Goal: Information Seeking & Learning: Find contact information

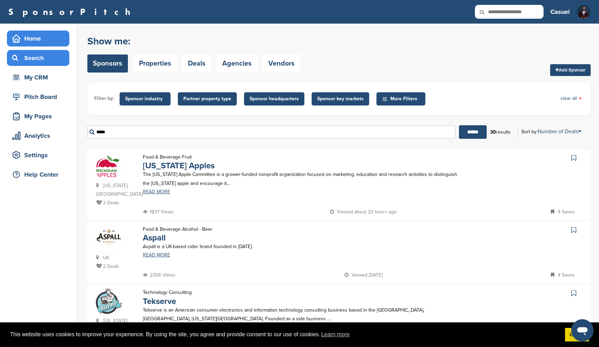
click at [39, 32] on div "Home" at bounding box center [38, 38] width 62 height 16
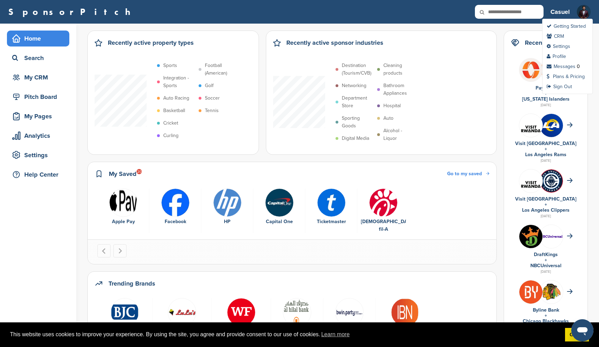
click at [583, 16] on img at bounding box center [584, 15] width 14 height 21
click at [568, 75] on link "Plans & Pricing" at bounding box center [566, 76] width 38 height 6
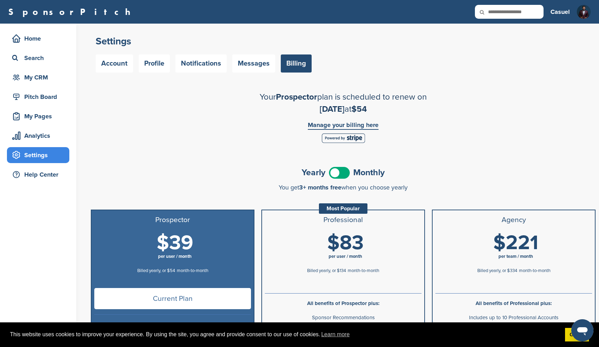
click at [44, 46] on div "Home Search My CRM" at bounding box center [38, 57] width 62 height 55
click at [45, 43] on div "Home" at bounding box center [39, 38] width 59 height 12
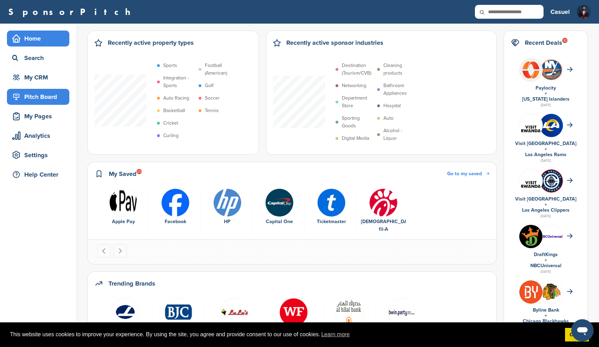
click at [42, 101] on div "Pitch Board" at bounding box center [39, 96] width 59 height 12
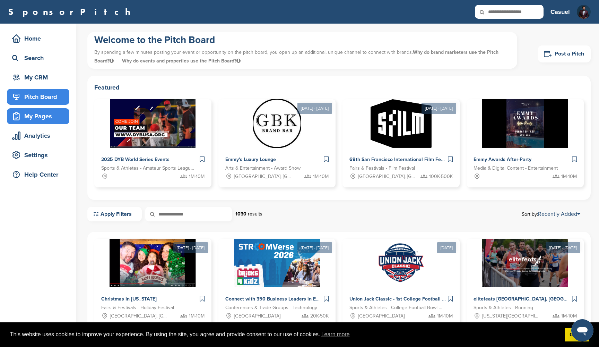
click at [56, 117] on div "My Pages" at bounding box center [39, 116] width 59 height 12
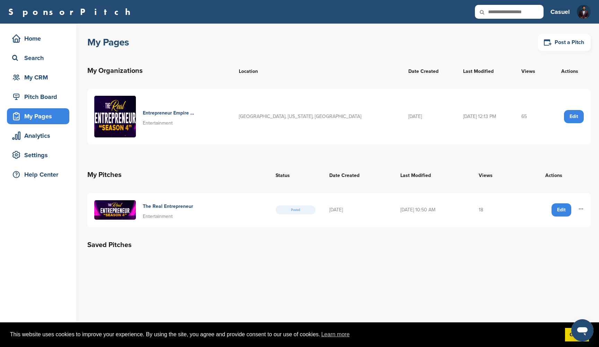
click at [110, 113] on img at bounding box center [115, 117] width 42 height 42
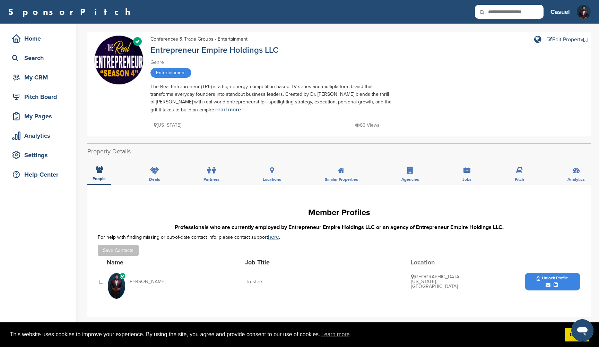
click at [217, 110] on link "read more" at bounding box center [228, 109] width 26 height 7
click at [559, 41] on div "Edit Property" at bounding box center [565, 40] width 37 height 6
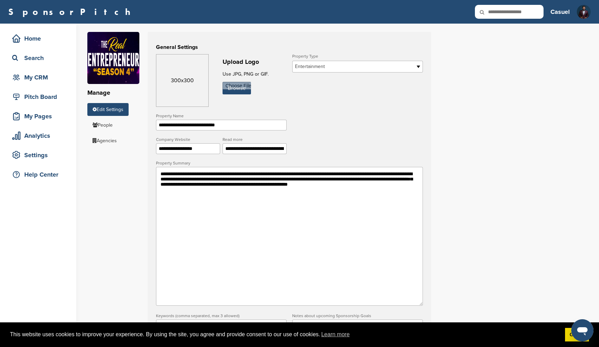
click at [263, 150] on input "**********" at bounding box center [254, 148] width 64 height 11
paste input "**********"
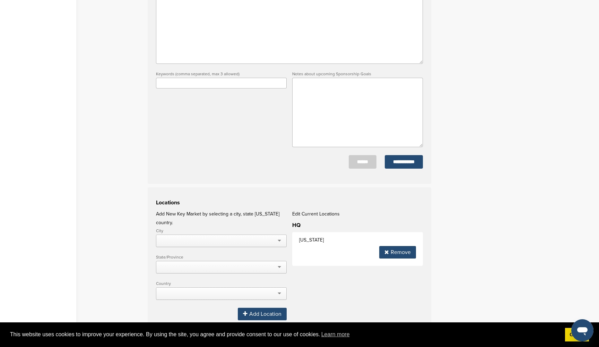
scroll to position [245, 0]
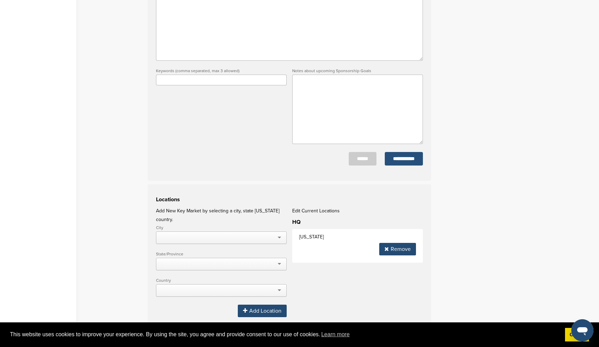
type input "**********"
click at [404, 161] on input "**********" at bounding box center [404, 159] width 38 height 14
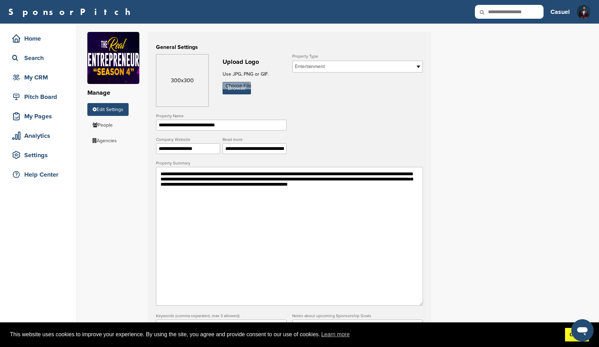
click at [572, 338] on link "Got it!" at bounding box center [577, 335] width 24 height 14
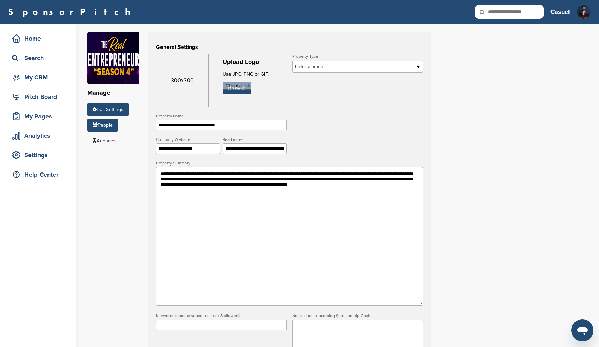
click at [109, 124] on link "People" at bounding box center [102, 125] width 30 height 13
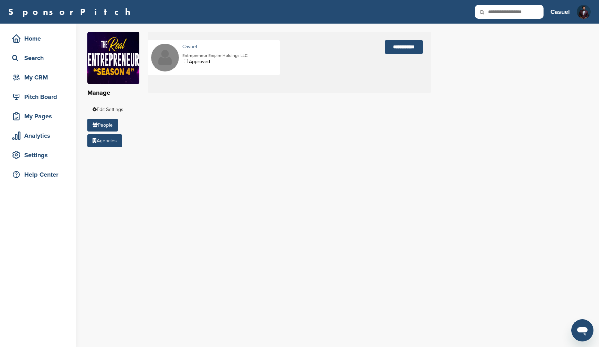
click at [116, 134] on link "Agencies" at bounding box center [104, 140] width 35 height 13
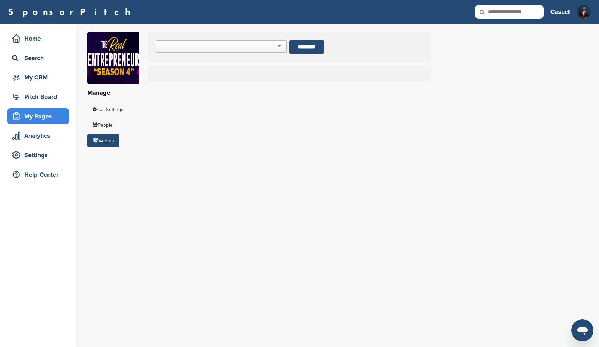
click at [41, 111] on div "My Pages" at bounding box center [39, 116] width 59 height 12
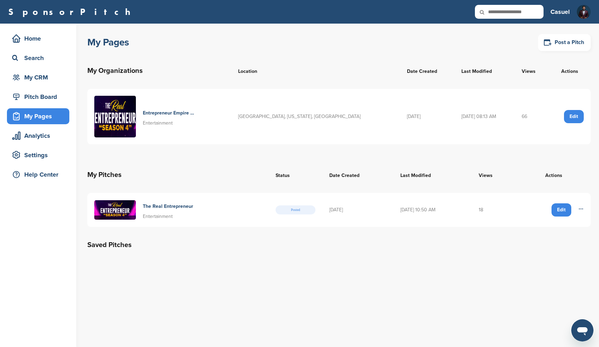
click at [160, 109] on h4 "Entrepreneur Empire Holdings Llc" at bounding box center [170, 113] width 54 height 8
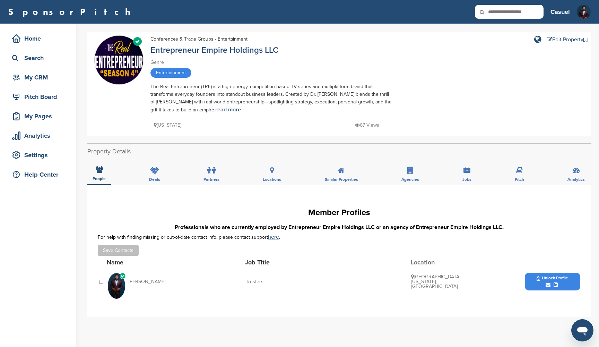
click at [220, 107] on link "read more" at bounding box center [228, 109] width 26 height 7
click at [513, 173] on div "Pitch" at bounding box center [519, 172] width 20 height 26
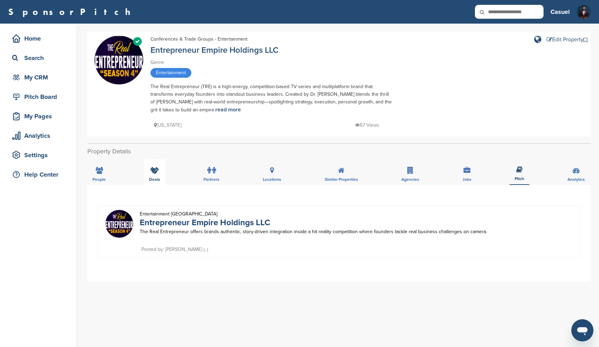
click at [152, 165] on div "Deals" at bounding box center [154, 172] width 21 height 26
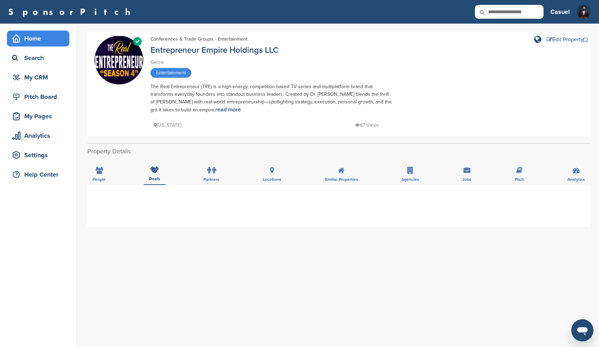
click at [39, 45] on div "Home" at bounding box center [38, 38] width 62 height 16
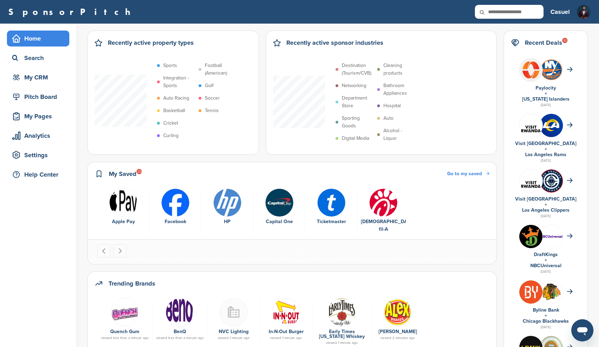
click at [551, 130] on img at bounding box center [551, 125] width 23 height 23
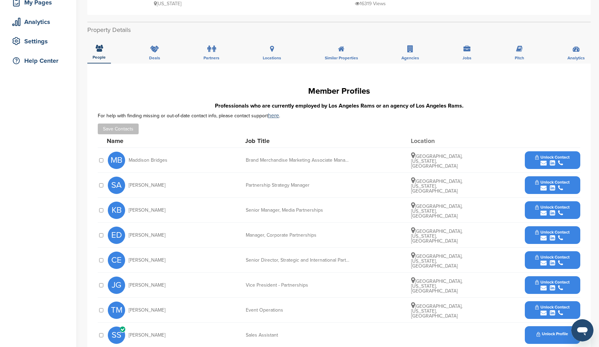
scroll to position [114, 0]
click at [551, 155] on span "Unlock Contact" at bounding box center [552, 156] width 34 height 5
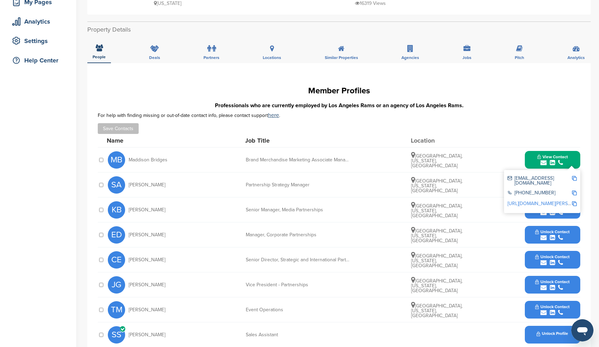
click at [575, 178] on img at bounding box center [574, 178] width 5 height 5
drag, startPoint x: 166, startPoint y: 159, endPoint x: 129, endPoint y: 160, distance: 37.1
click at [129, 160] on div "MB Maddison Bridges" at bounding box center [146, 159] width 76 height 17
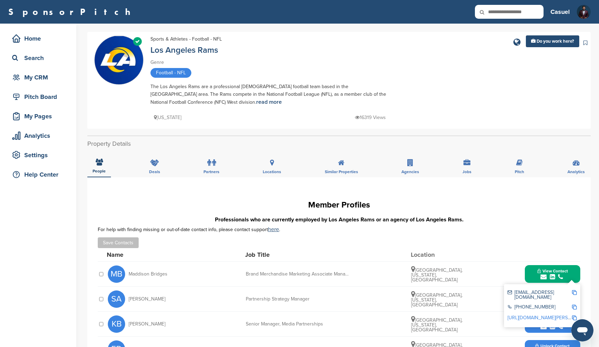
scroll to position [0, 0]
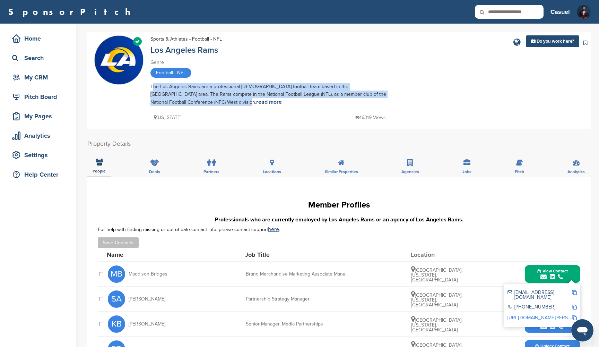
drag, startPoint x: 151, startPoint y: 88, endPoint x: 179, endPoint y: 104, distance: 32.6
click at [179, 104] on div "The Los Angeles Rams are a professional [DEMOGRAPHIC_DATA] football team based …" at bounding box center [271, 94] width 243 height 23
copy div "The Los Angeles Rams are a professional [DEMOGRAPHIC_DATA] football team based …"
drag, startPoint x: 168, startPoint y: 274, endPoint x: 129, endPoint y: 274, distance: 38.8
click at [129, 274] on div "MB Maddison Bridges" at bounding box center [146, 273] width 76 height 17
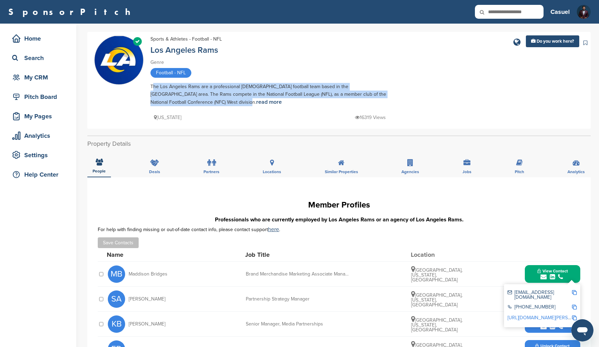
copy span "Maddison Bridges"
click at [43, 59] on div "Search" at bounding box center [39, 58] width 59 height 12
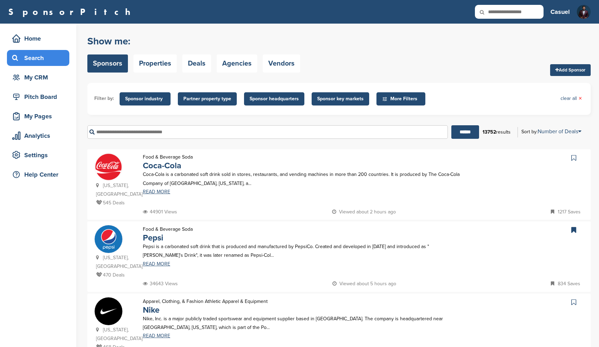
click at [161, 134] on input "text" at bounding box center [267, 132] width 360 height 14
click at [164, 132] on input "text" at bounding box center [267, 132] width 360 height 14
type input "*"
click at [462, 132] on input "******" at bounding box center [465, 132] width 28 height 14
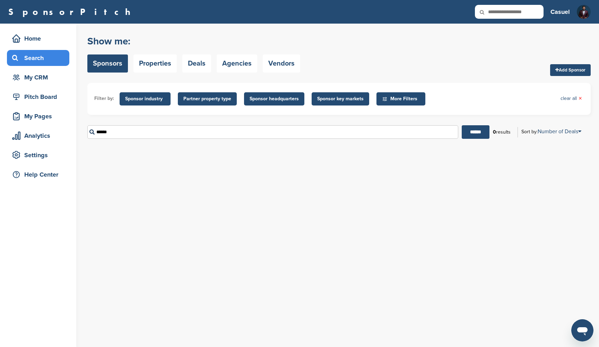
click at [113, 134] on input "******" at bounding box center [272, 132] width 371 height 14
type input "*"
type input "***"
click at [473, 132] on input "******" at bounding box center [476, 132] width 28 height 14
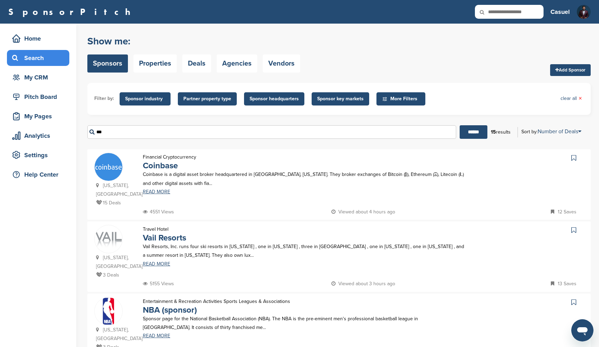
click at [472, 119] on form "Filter by: Sponsor industry Sponsor Industry × Apparel, Clothing, & Fashion Acc…" at bounding box center [338, 113] width 503 height 61
click at [174, 167] on link "Coinbase" at bounding box center [160, 165] width 35 height 10
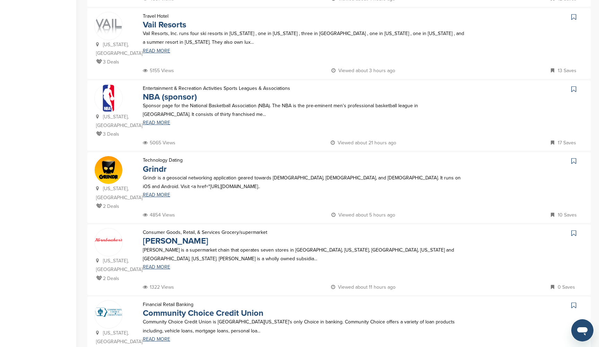
scroll to position [216, 0]
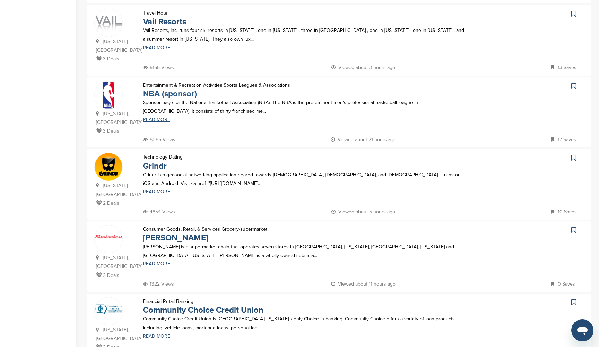
click at [189, 89] on link "NBA (sponsor)" at bounding box center [170, 94] width 54 height 10
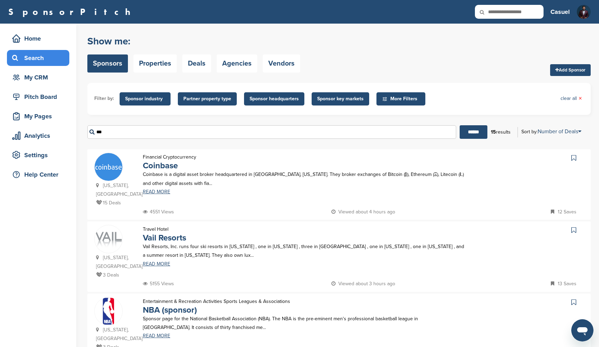
scroll to position [0, 0]
click at [48, 80] on div "My CRM" at bounding box center [39, 77] width 59 height 12
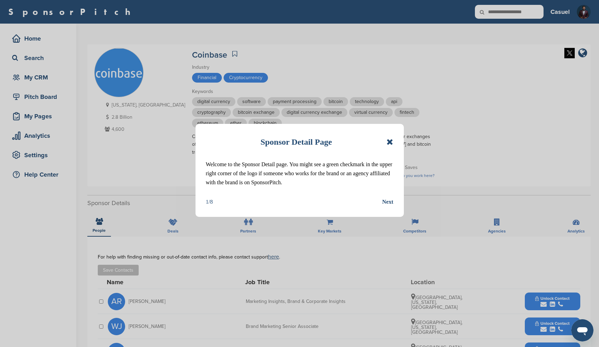
click at [390, 141] on icon at bounding box center [389, 142] width 7 height 8
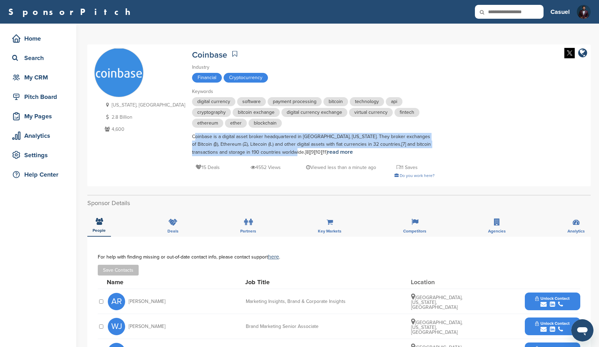
drag, startPoint x: 153, startPoint y: 137, endPoint x: 235, endPoint y: 151, distance: 83.8
click at [235, 151] on div "Coinbase is a digital asset broker headquartered in San Francisco, California. …" at bounding box center [313, 144] width 243 height 23
copy div "Coinbase is a digital asset broker headquartered in San Francisco, California. …"
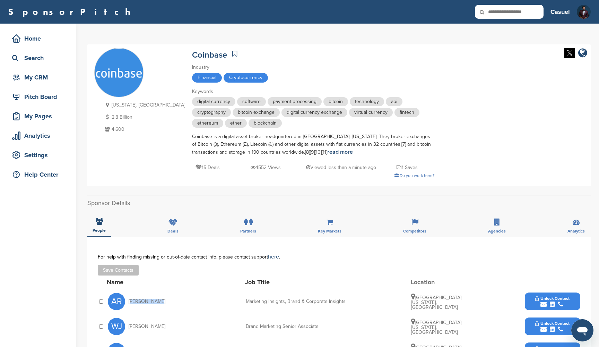
drag, startPoint x: 155, startPoint y: 302, endPoint x: 128, endPoint y: 302, distance: 27.4
click at [129, 302] on span "Amy Robbins" at bounding box center [147, 301] width 37 height 5
copy span "Amy Robbins"
click at [550, 296] on span "Unlock Contact" at bounding box center [552, 298] width 34 height 5
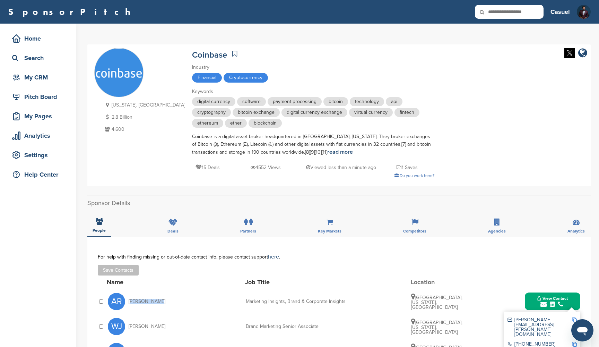
click at [574, 320] on img at bounding box center [574, 319] width 5 height 5
copy span "Amy Robbins"
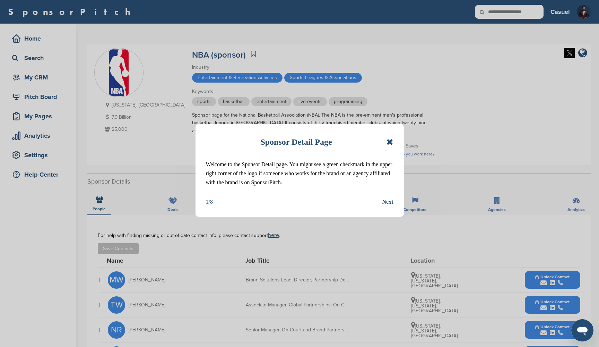
click at [392, 141] on icon at bounding box center [389, 142] width 7 height 8
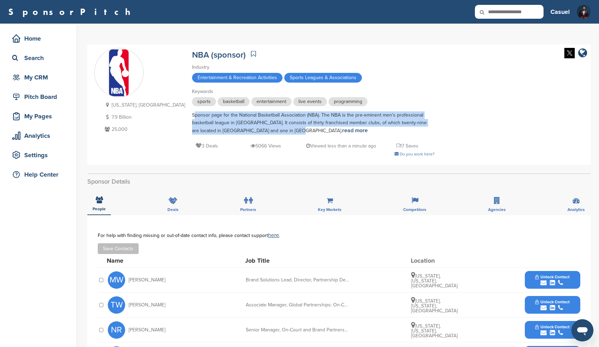
drag, startPoint x: 152, startPoint y: 115, endPoint x: 236, endPoint y: 128, distance: 84.4
click at [236, 128] on div "Sponsor page for the National Basketball Association (NBA). The NBA is the pre-…" at bounding box center [313, 122] width 243 height 23
copy div "Sponsor page for the National Basketball Association (NBA). The NBA is the pre-…"
drag, startPoint x: 158, startPoint y: 279, endPoint x: 128, endPoint y: 279, distance: 30.2
click at [128, 279] on div "MW Melissa Wells" at bounding box center [146, 279] width 76 height 17
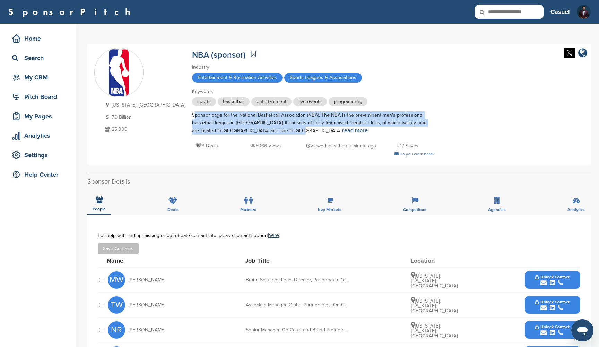
copy span "Melissa Wells"
click at [559, 276] on span "Unlock Contact" at bounding box center [552, 276] width 34 height 5
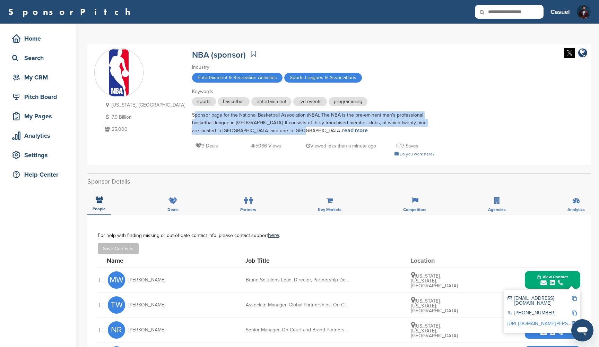
click at [575, 299] on img at bounding box center [574, 298] width 5 height 5
copy span "Melissa Wells"
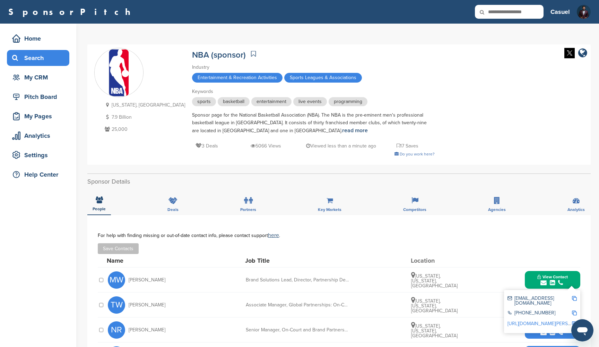
click at [47, 58] on div "Search" at bounding box center [39, 58] width 59 height 12
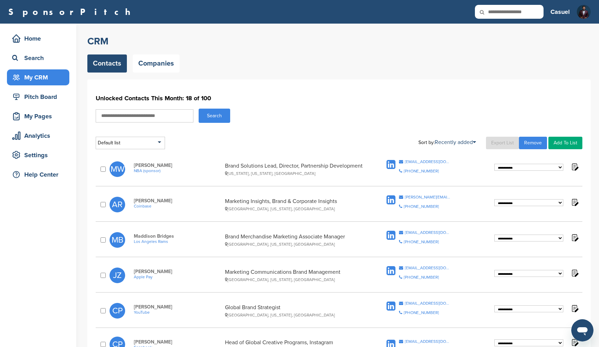
select select "**********"
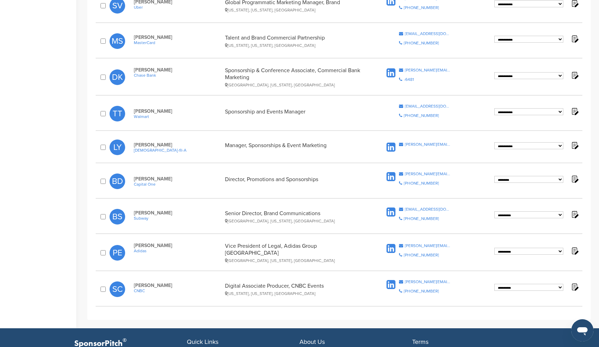
scroll to position [535, 0]
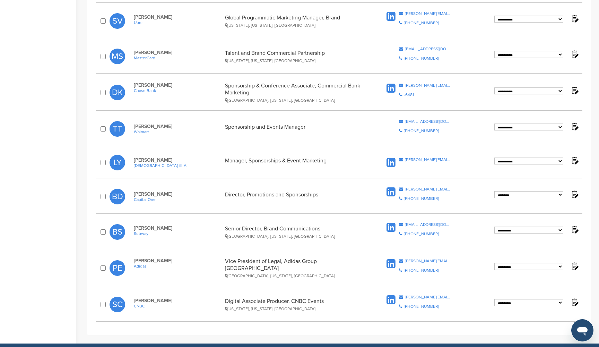
select select "********"
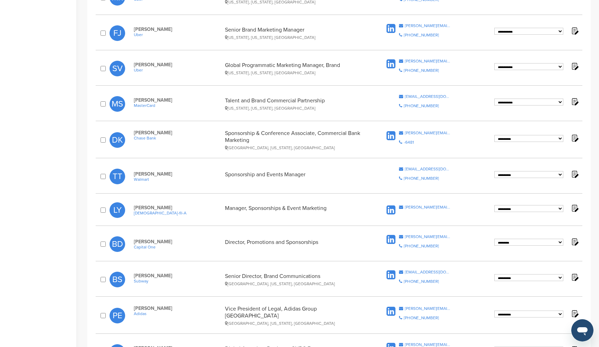
scroll to position [482, 0]
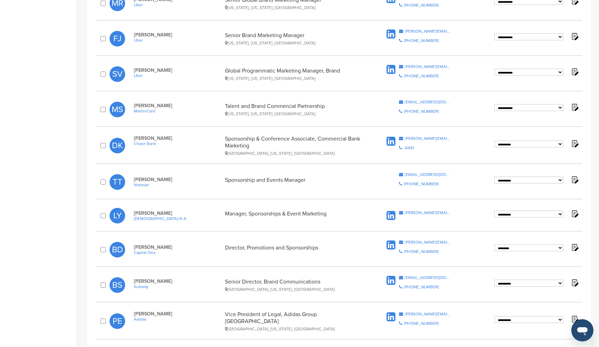
select select "********"
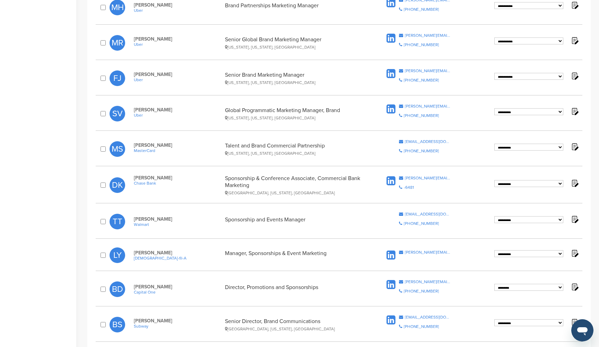
scroll to position [443, 0]
select select "********"
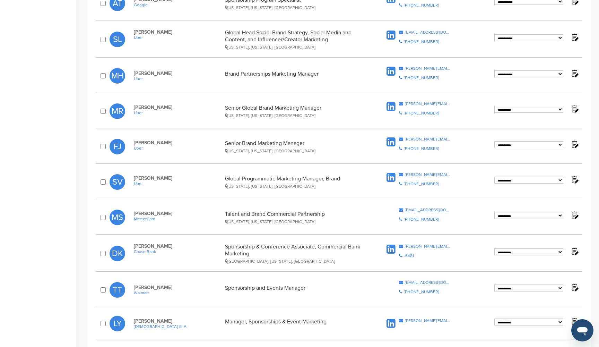
scroll to position [369, 0]
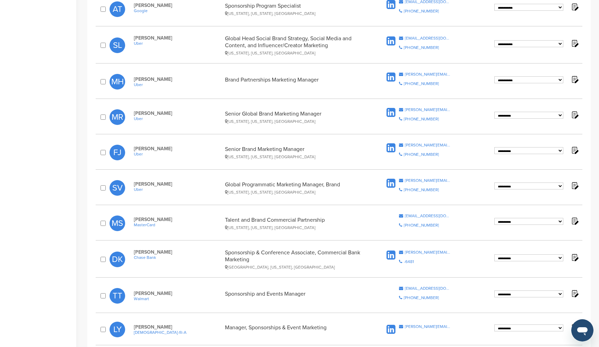
select select "********"
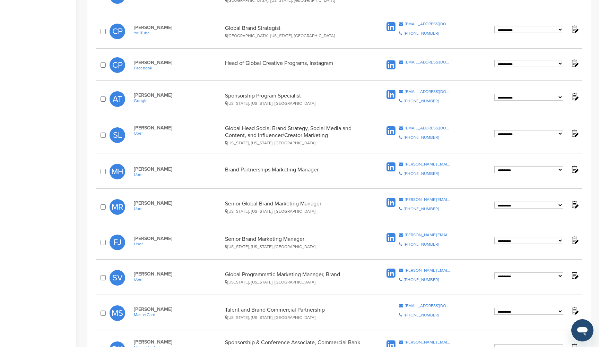
scroll to position [277, 0]
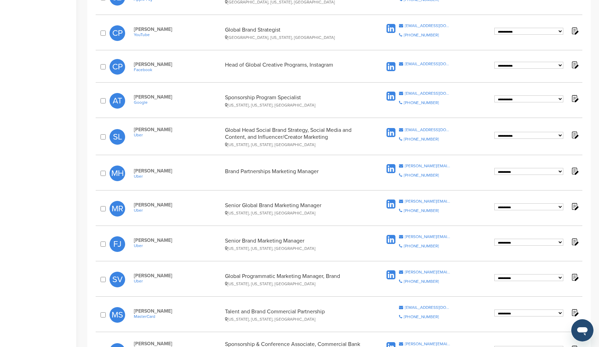
select select "********"
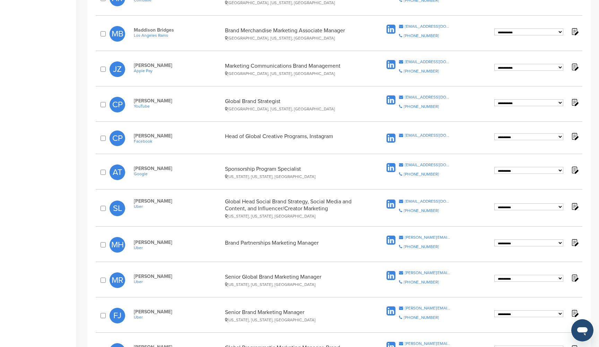
scroll to position [195, 0]
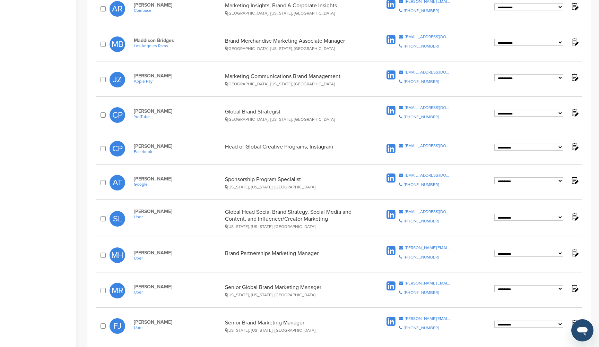
select select "********"
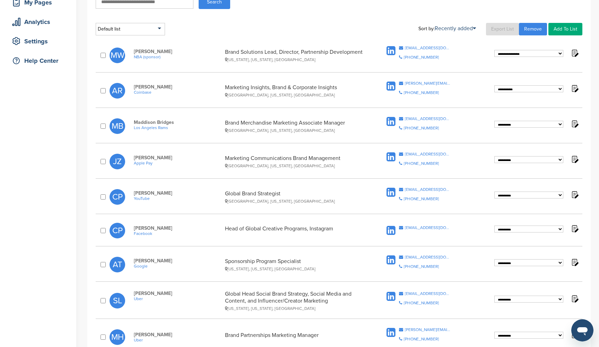
scroll to position [112, 0]
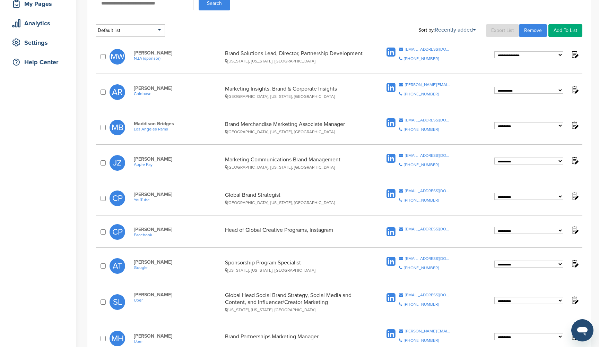
select select "********"
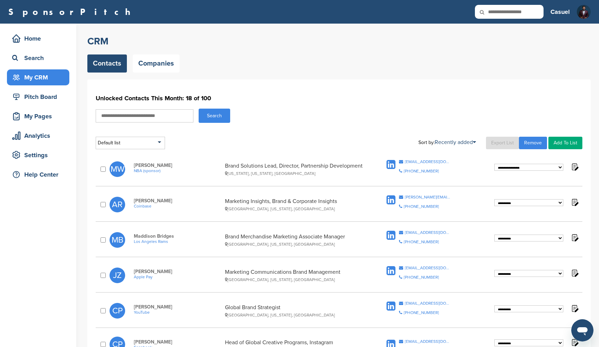
scroll to position [0, 0]
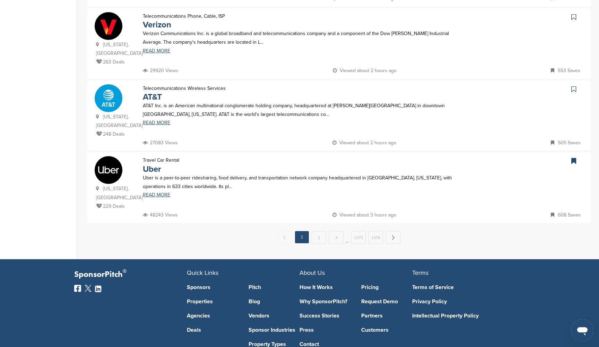
scroll to position [644, 0]
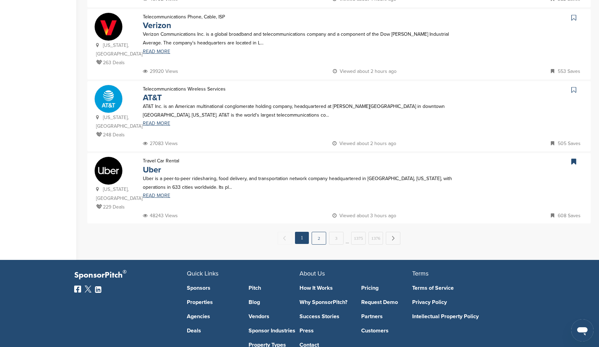
click at [320, 232] on link "2" at bounding box center [319, 238] width 15 height 13
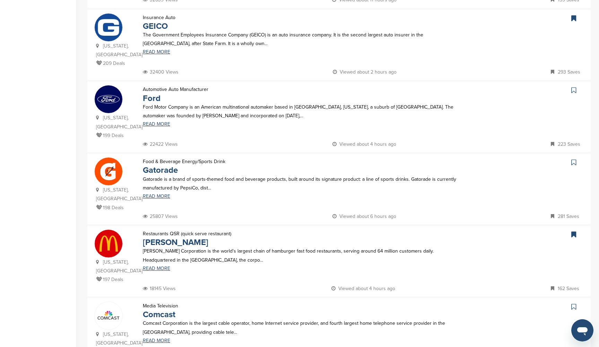
scroll to position [365, 0]
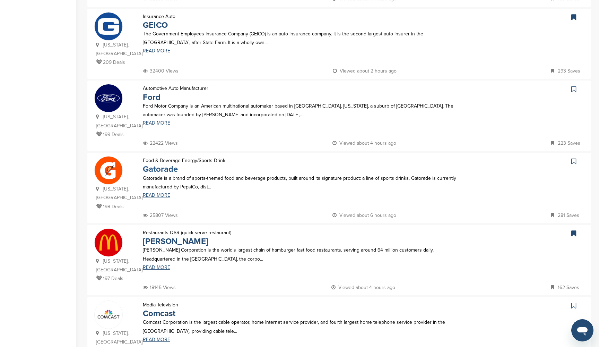
click at [168, 164] on link "Gatorade" at bounding box center [160, 169] width 35 height 10
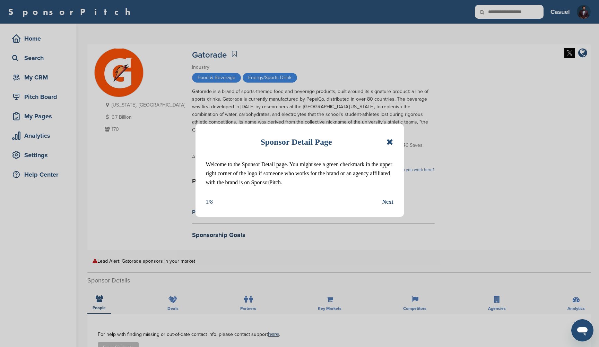
click at [391, 141] on icon at bounding box center [389, 142] width 7 height 8
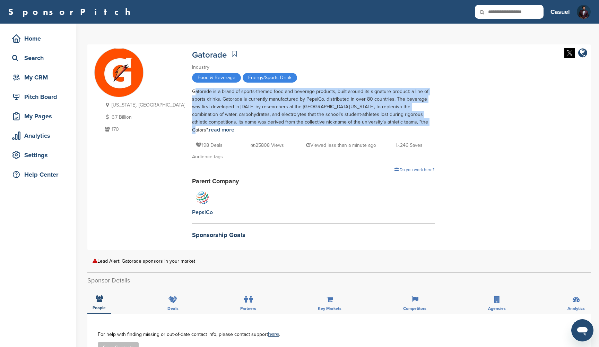
drag, startPoint x: 152, startPoint y: 90, endPoint x: 349, endPoint y: 123, distance: 200.3
click at [349, 123] on div "Gatorade is a brand of sports-themed food and beverage products, built around i…" at bounding box center [313, 111] width 243 height 46
copy div "Gatorade is a brand of sports-themed food and beverage products, built around i…"
click at [53, 61] on div "Search" at bounding box center [39, 58] width 59 height 12
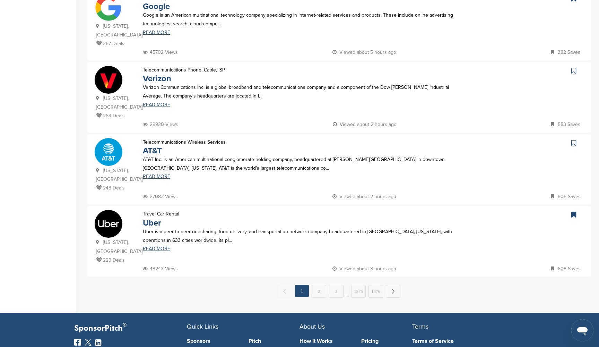
scroll to position [593, 0]
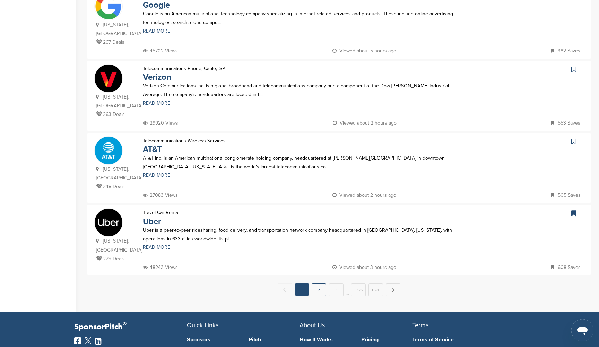
click at [321, 283] on link "2" at bounding box center [319, 289] width 15 height 13
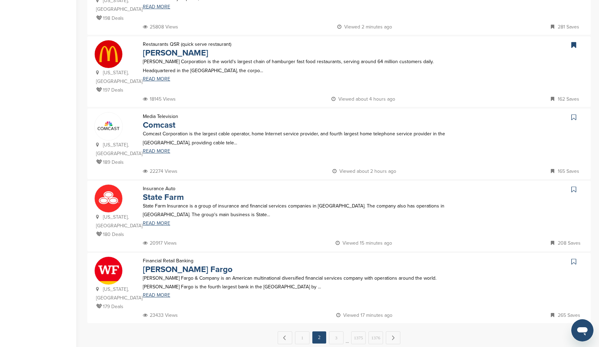
scroll to position [554, 0]
click at [169, 120] on link "Comcast" at bounding box center [159, 125] width 33 height 10
click at [574, 113] on icon at bounding box center [573, 116] width 5 height 7
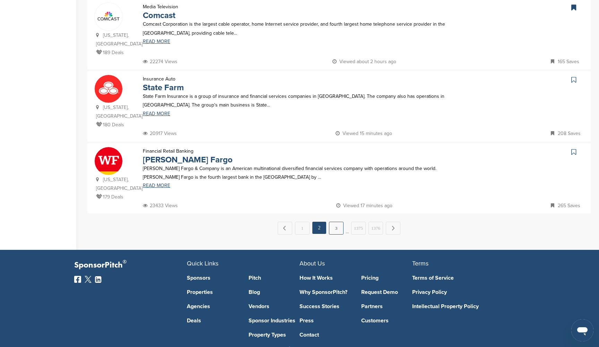
scroll to position [663, 0]
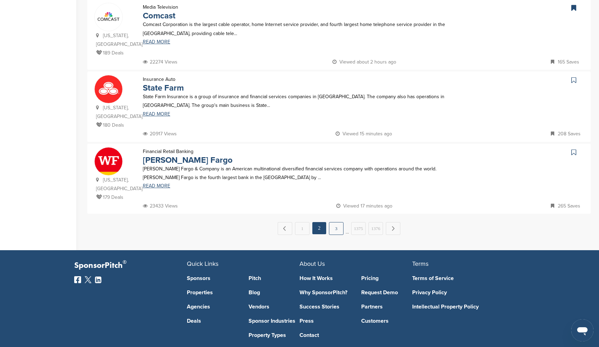
click at [334, 222] on link "3" at bounding box center [336, 228] width 15 height 13
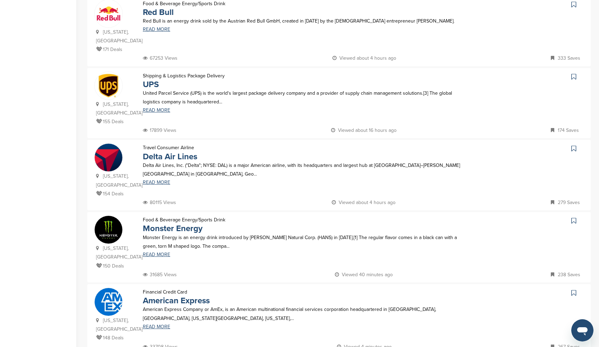
scroll to position [228, 0]
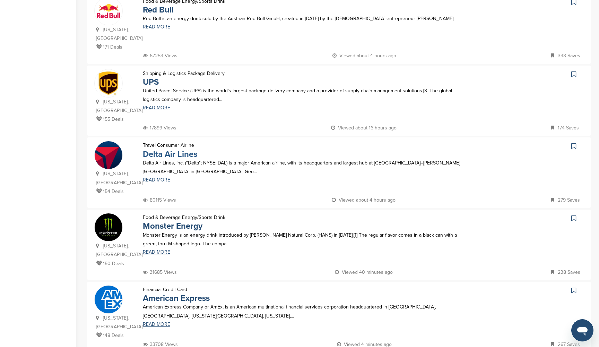
click at [169, 149] on link "Delta Air Lines" at bounding box center [170, 154] width 54 height 10
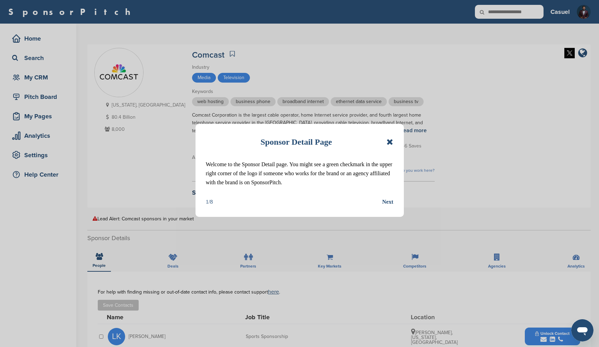
click at [390, 140] on icon at bounding box center [389, 142] width 7 height 8
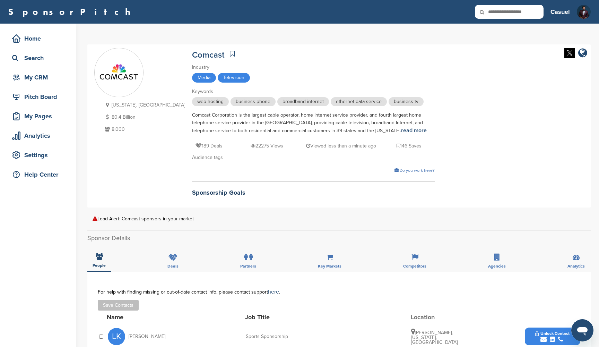
drag, startPoint x: 160, startPoint y: 116, endPoint x: 359, endPoint y: 131, distance: 199.8
click at [359, 131] on div "Comcast Corporation is the largest cable operator, home Internet service provid…" at bounding box center [313, 122] width 243 height 23
copy div "Comcast Corporation is the largest cable operator, home Internet service provid…"
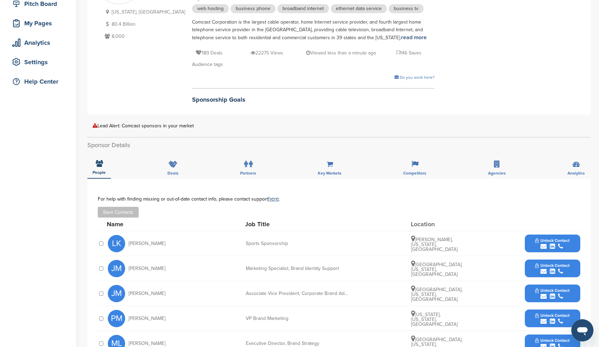
scroll to position [96, 0]
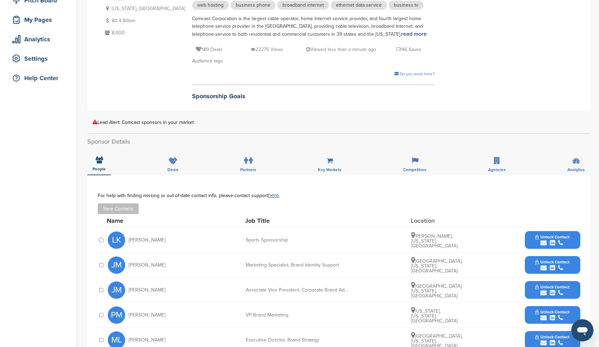
drag, startPoint x: 157, startPoint y: 237, endPoint x: 128, endPoint y: 236, distance: 29.8
click at [128, 236] on div "LK Larry Koerwer" at bounding box center [146, 239] width 76 height 17
copy span "Larry Koerwer"
click at [544, 235] on span "Unlock Contact" at bounding box center [552, 236] width 34 height 5
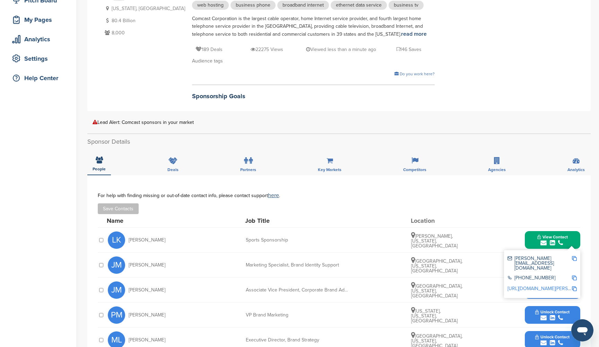
click at [573, 256] on img at bounding box center [574, 258] width 5 height 5
copy span "Larry Koerwer"
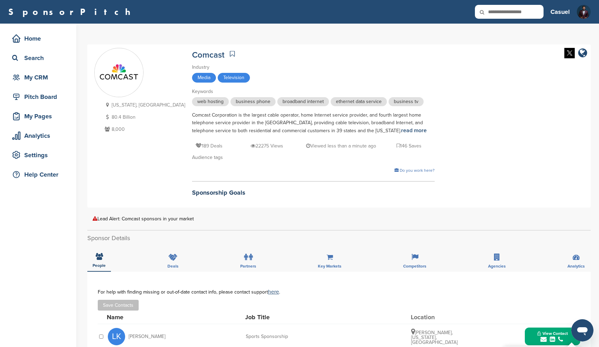
scroll to position [0, 0]
click at [43, 63] on div "Search" at bounding box center [39, 58] width 59 height 12
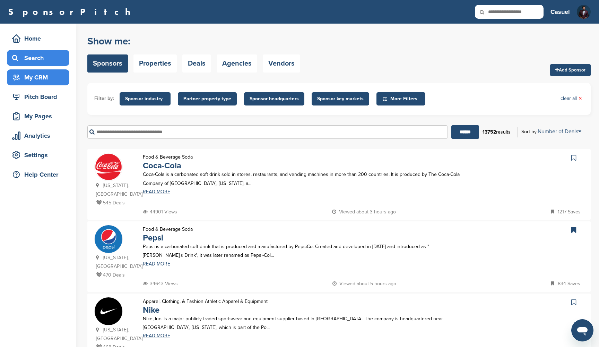
click at [58, 76] on div "My CRM" at bounding box center [39, 77] width 59 height 12
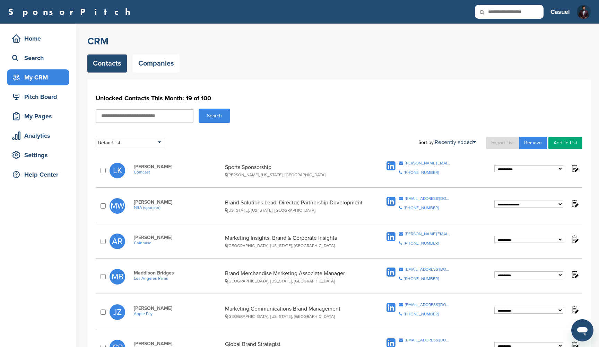
select select "**********"
click at [145, 172] on span "Comcast" at bounding box center [178, 171] width 88 height 5
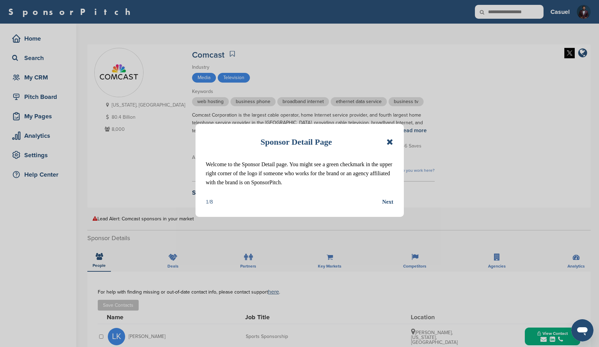
click at [391, 141] on icon at bounding box center [389, 142] width 7 height 8
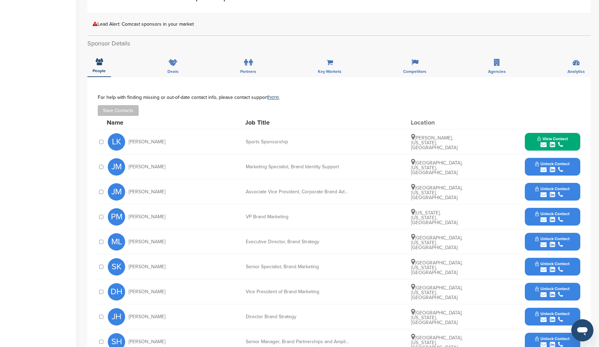
scroll to position [195, 0]
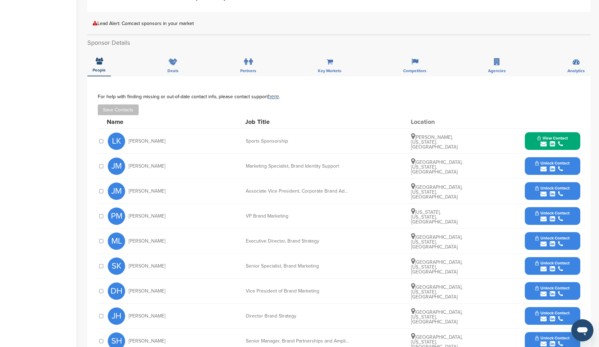
click at [546, 160] on span "Unlock Contact" at bounding box center [552, 162] width 34 height 5
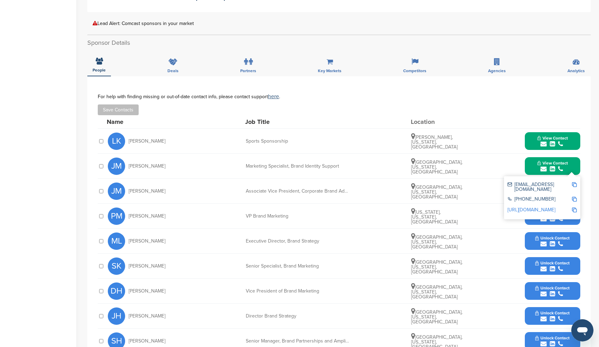
click at [573, 183] on img at bounding box center [574, 184] width 5 height 5
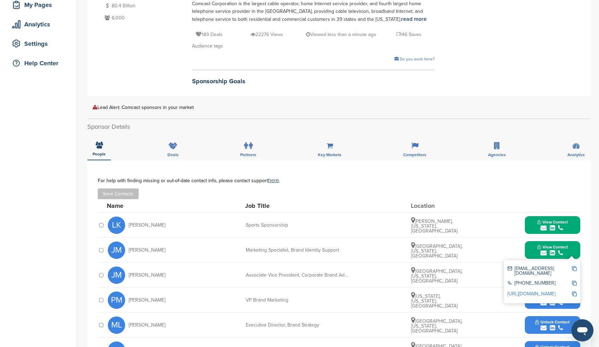
scroll to position [118, 0]
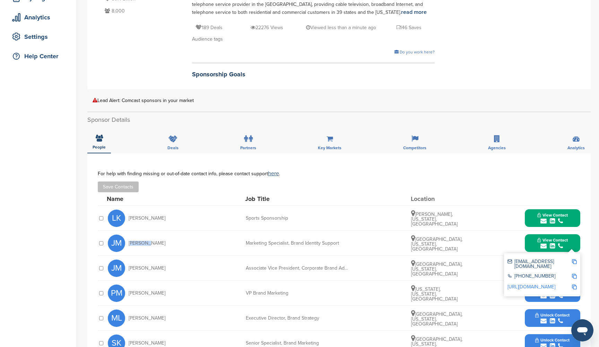
drag, startPoint x: 146, startPoint y: 241, endPoint x: 128, endPoint y: 242, distance: 17.7
click at [129, 242] on span "[PERSON_NAME]" at bounding box center [147, 243] width 37 height 5
copy span "Jasmyne"
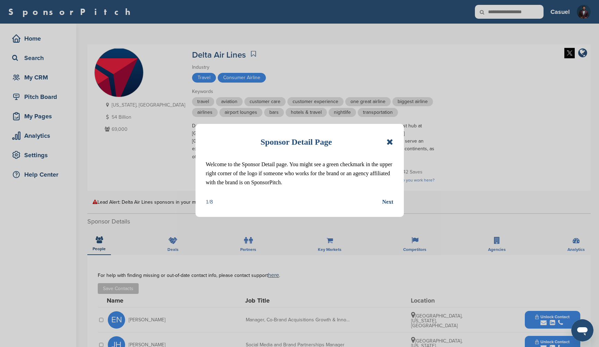
click at [391, 142] on icon at bounding box center [389, 142] width 7 height 8
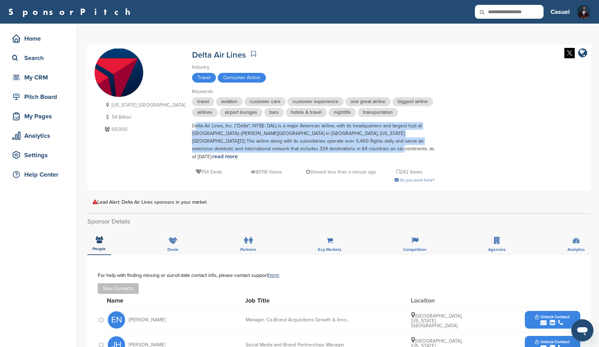
drag, startPoint x: 151, startPoint y: 125, endPoint x: 282, endPoint y: 149, distance: 133.8
click at [282, 149] on div "Delta Air Lines, Inc. ("Delta"; NYSE: DAL) is a major American airline, with it…" at bounding box center [313, 141] width 243 height 38
copy div "Delta Air Lines, Inc. ("Delta"; NYSE: DAL) is a major American airline, with it…"
drag, startPoint x: 159, startPoint y: 311, endPoint x: 127, endPoint y: 310, distance: 32.3
click at [127, 311] on div "EN Emily Newport" at bounding box center [146, 319] width 76 height 17
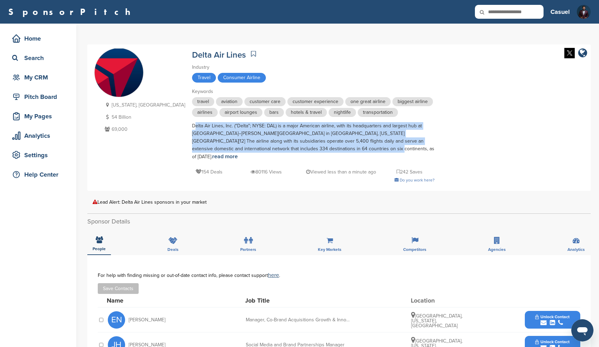
copy span "[PERSON_NAME]"
click at [549, 314] on span "Unlock Contact" at bounding box center [552, 316] width 34 height 5
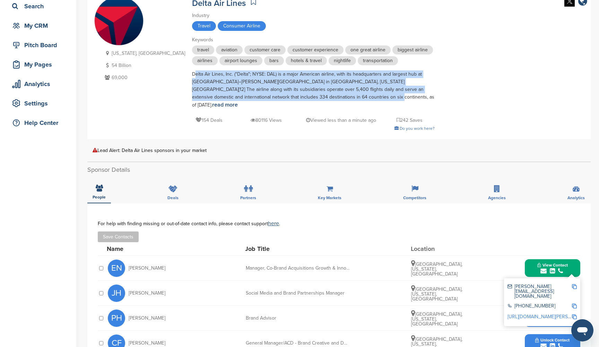
scroll to position [56, 0]
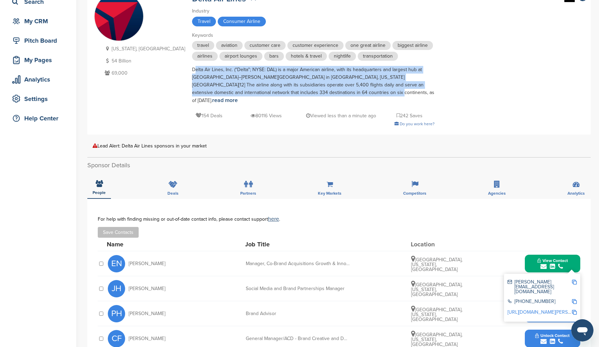
click at [574, 279] on img at bounding box center [574, 281] width 5 height 5
copy span "[PERSON_NAME]"
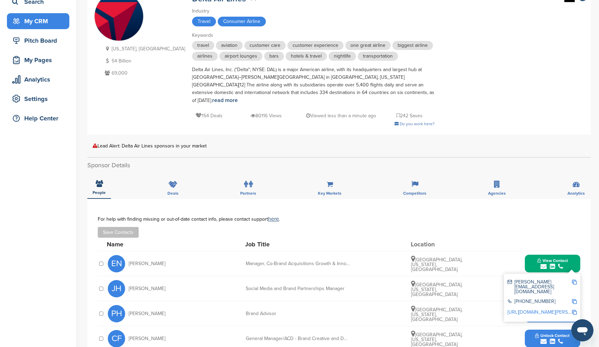
click at [43, 23] on div "My CRM" at bounding box center [39, 21] width 59 height 12
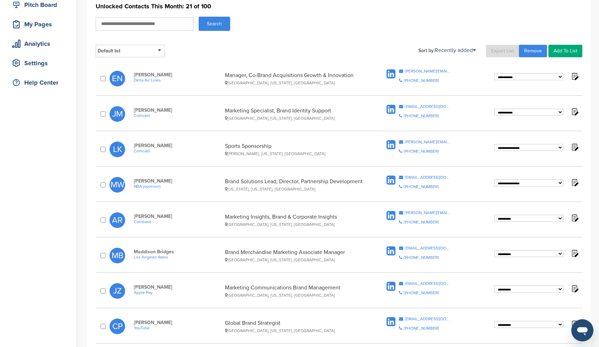
scroll to position [94, 0]
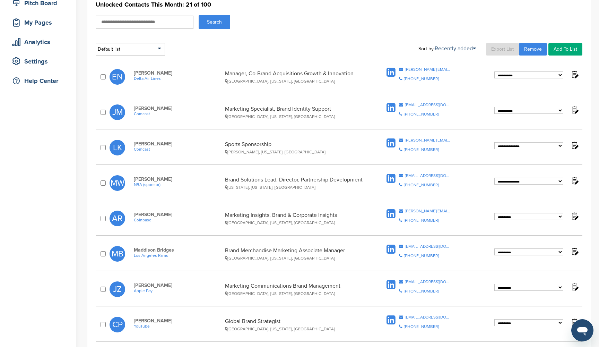
click at [148, 219] on span "Coinbase" at bounding box center [178, 219] width 88 height 5
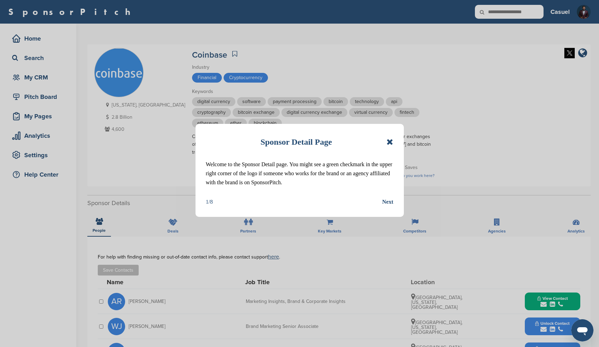
click at [390, 141] on icon at bounding box center [389, 142] width 7 height 8
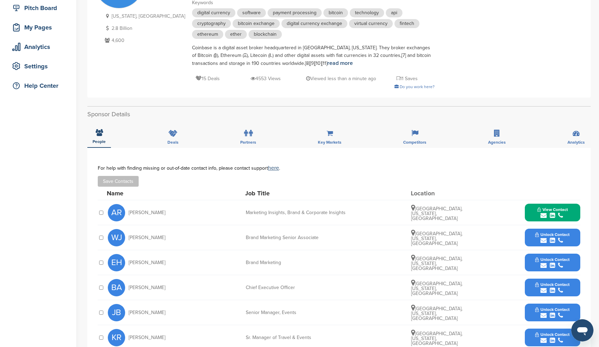
scroll to position [89, 0]
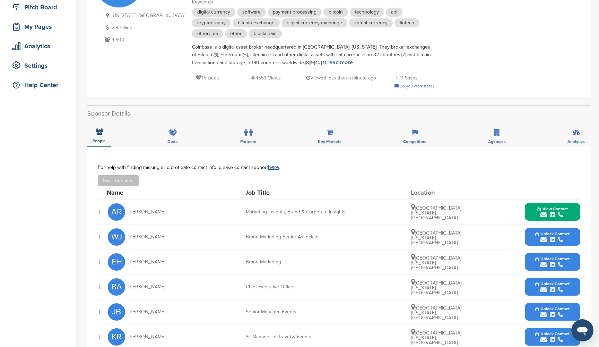
click at [556, 232] on span "Unlock Contact" at bounding box center [552, 233] width 34 height 5
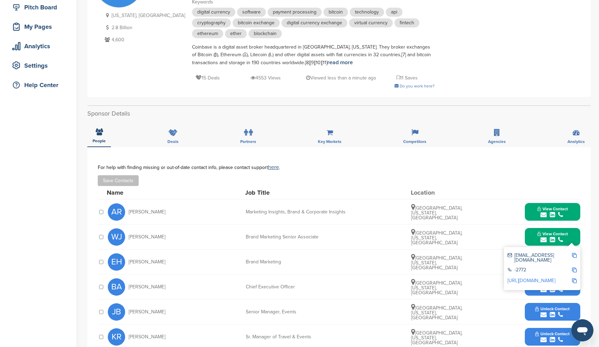
click at [575, 254] on img at bounding box center [574, 255] width 5 height 5
drag, startPoint x: 135, startPoint y: 237, endPoint x: 128, endPoint y: 237, distance: 6.9
click at [129, 237] on span "Wes Janisen" at bounding box center [147, 236] width 37 height 5
drag, startPoint x: 137, startPoint y: 237, endPoint x: 129, endPoint y: 237, distance: 8.3
click at [129, 237] on span "Wes Janisen" at bounding box center [147, 236] width 37 height 5
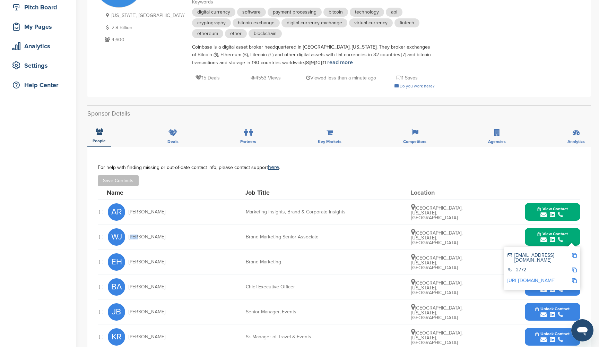
copy span "Wes"
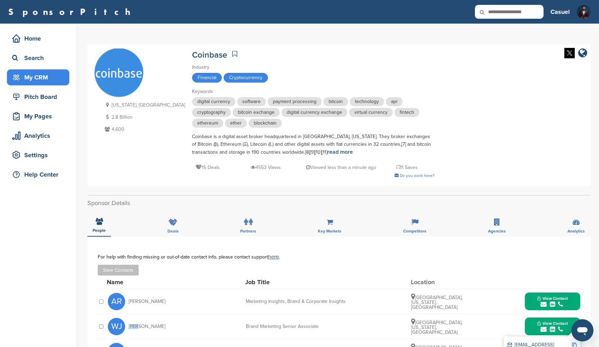
scroll to position [0, 0]
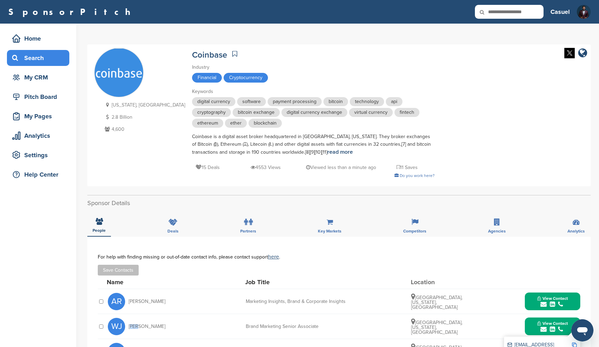
click at [47, 62] on div "Search" at bounding box center [39, 58] width 59 height 12
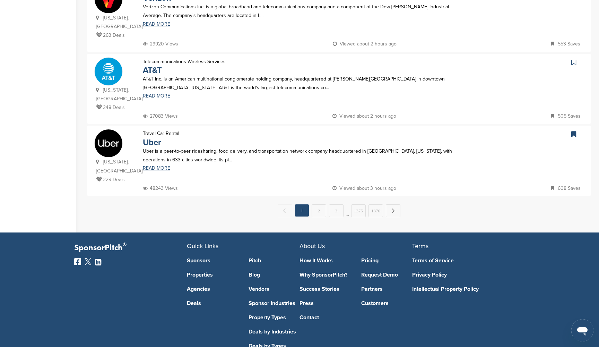
scroll to position [671, 0]
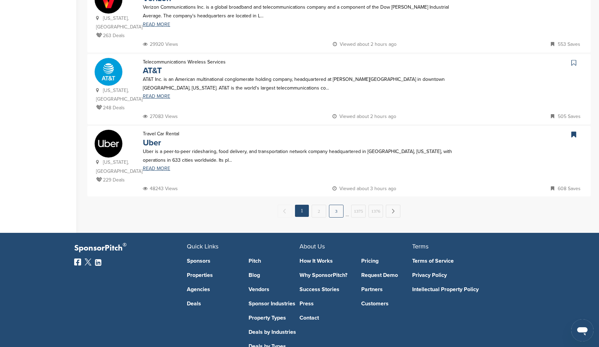
click at [342, 204] on link "3" at bounding box center [336, 210] width 15 height 13
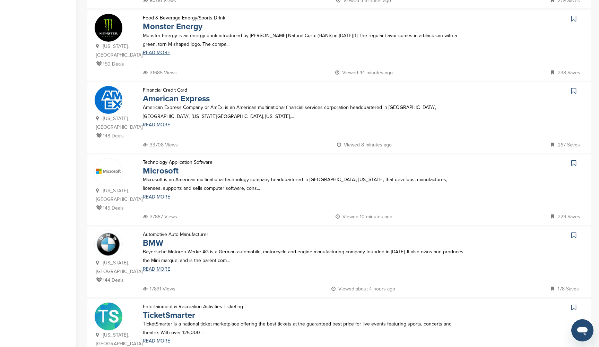
scroll to position [419, 0]
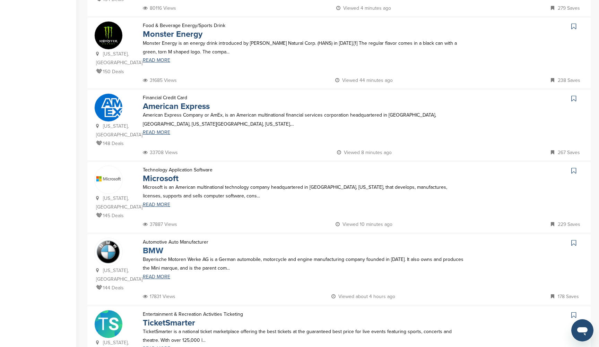
click at [160, 245] on link "BMW" at bounding box center [153, 250] width 20 height 10
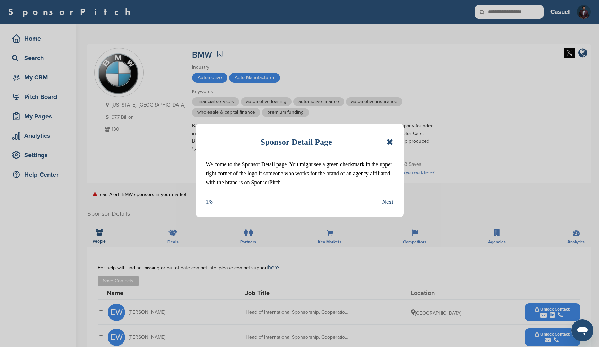
click at [390, 144] on icon at bounding box center [389, 142] width 7 height 8
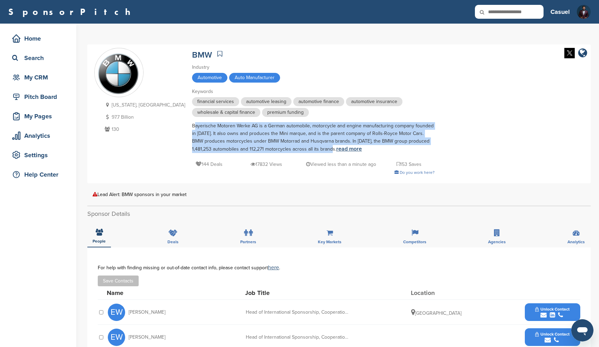
drag, startPoint x: 153, startPoint y: 126, endPoint x: 275, endPoint y: 148, distance: 123.6
click at [275, 148] on div "Bayerische Motoren Werke AG is a German automobile, motorcycle and engine manuf…" at bounding box center [313, 137] width 243 height 31
copy div "Bayerische Motoren Werke AG is a German automobile, motorcycle and engine manuf…"
drag, startPoint x: 167, startPoint y: 311, endPoint x: 129, endPoint y: 308, distance: 37.9
click at [129, 308] on div "EW Eckhard Wannieck" at bounding box center [146, 311] width 76 height 17
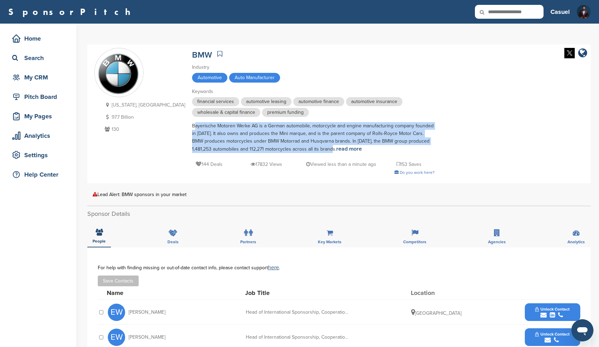
copy span "[PERSON_NAME]"
click at [539, 307] on span "Unlock Contact" at bounding box center [552, 308] width 34 height 5
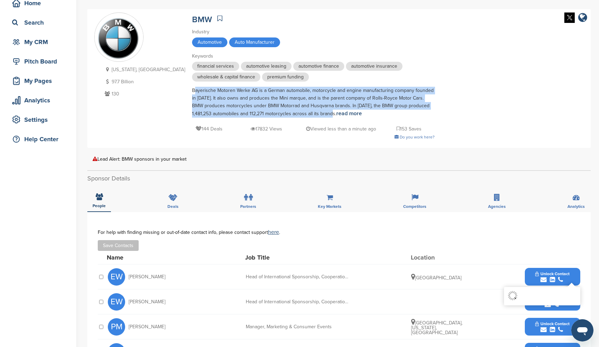
scroll to position [40, 0]
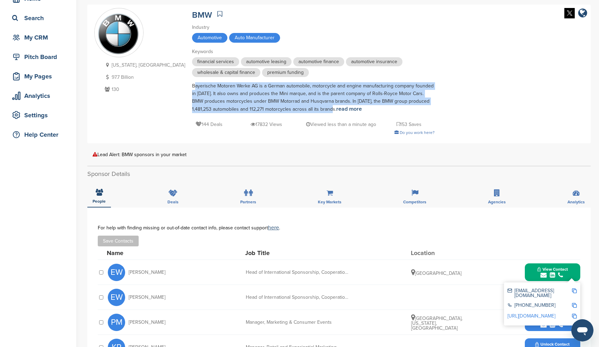
click at [575, 291] on img at bounding box center [574, 290] width 5 height 5
copy span "[PERSON_NAME]"
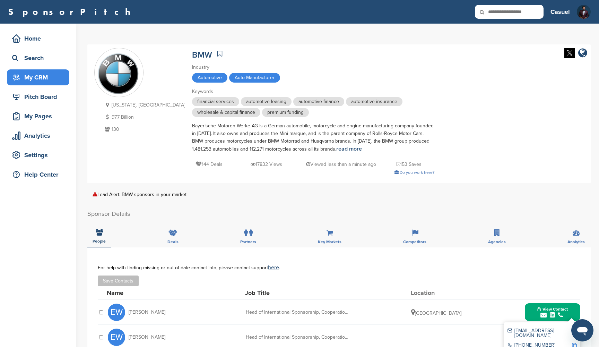
scroll to position [0, 0]
click at [41, 82] on div "My CRM" at bounding box center [39, 77] width 59 height 12
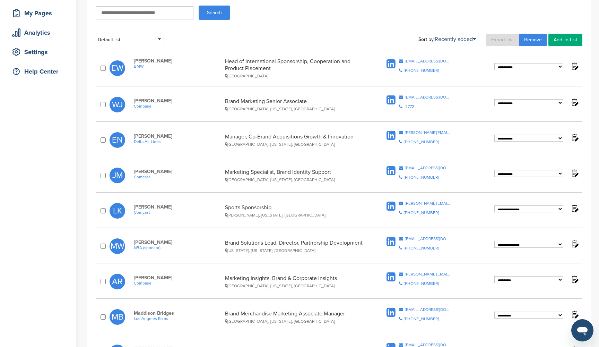
scroll to position [103, 0]
select select "********"
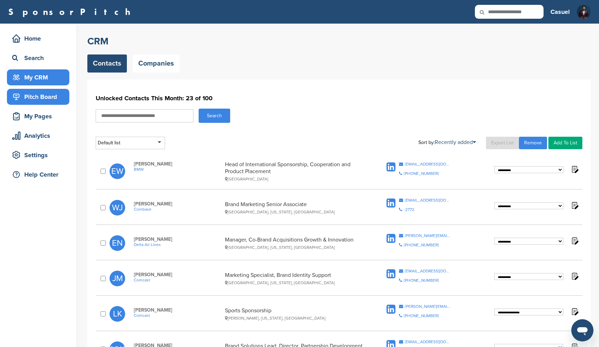
scroll to position [0, 0]
click at [50, 77] on div "My CRM" at bounding box center [39, 77] width 59 height 12
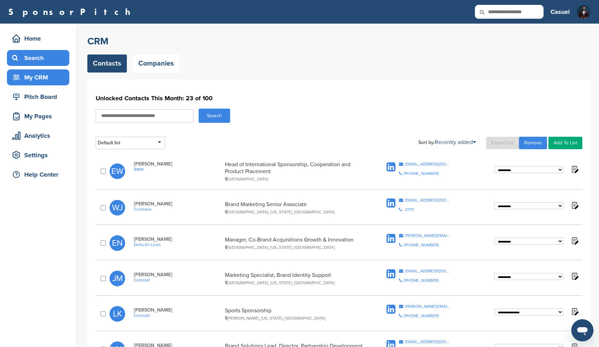
click at [49, 62] on div "Search" at bounding box center [39, 58] width 59 height 12
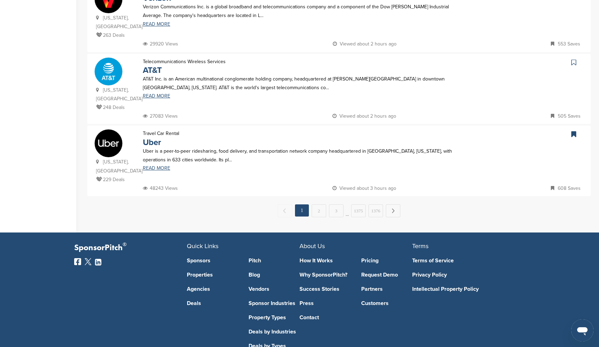
scroll to position [671, 0]
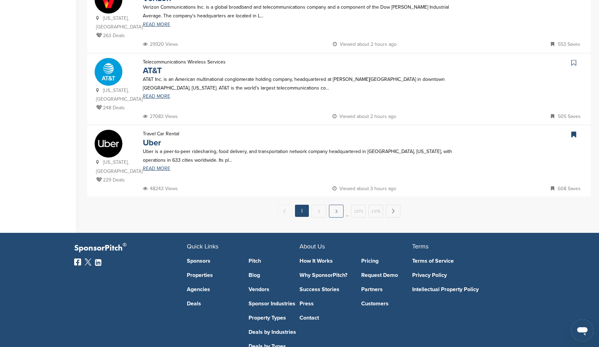
click at [339, 204] on link "3" at bounding box center [336, 210] width 15 height 13
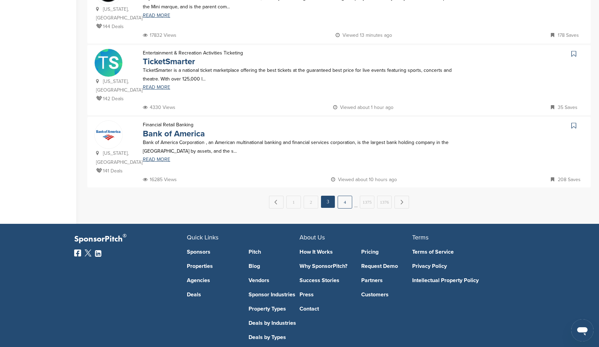
scroll to position [680, 0]
click at [347, 196] on link "4" at bounding box center [345, 202] width 15 height 13
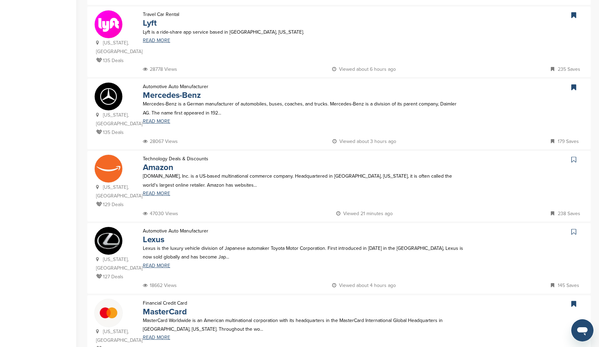
scroll to position [523, 0]
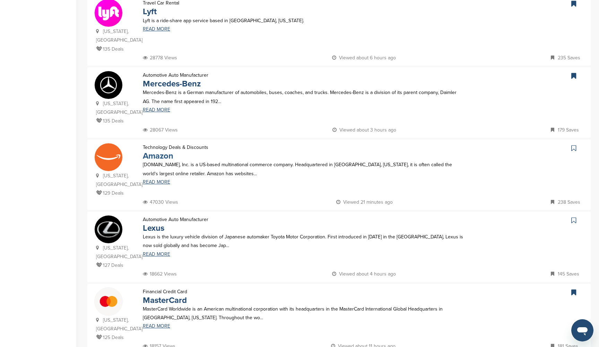
click at [158, 151] on link "Amazon" at bounding box center [158, 156] width 30 height 10
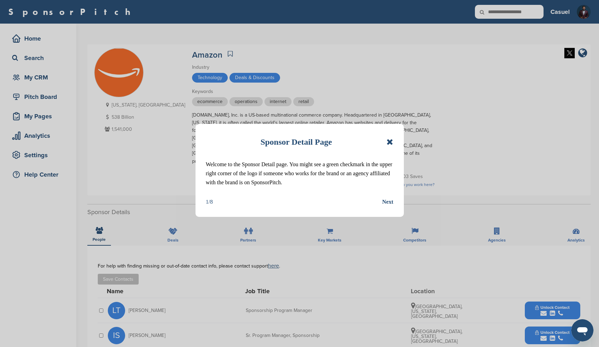
click at [391, 141] on icon at bounding box center [389, 142] width 7 height 8
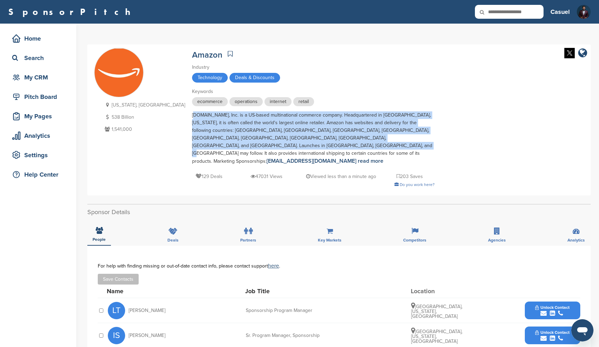
drag, startPoint x: 158, startPoint y: 115, endPoint x: 236, endPoint y: 145, distance: 83.8
click at [236, 145] on div "Amazon.com, Inc. is a US-based multinational commerce company. Headquartered in…" at bounding box center [313, 138] width 243 height 54
copy div "Amazon.com, Inc. is a US-based multinational commerce company. Headquartered in…"
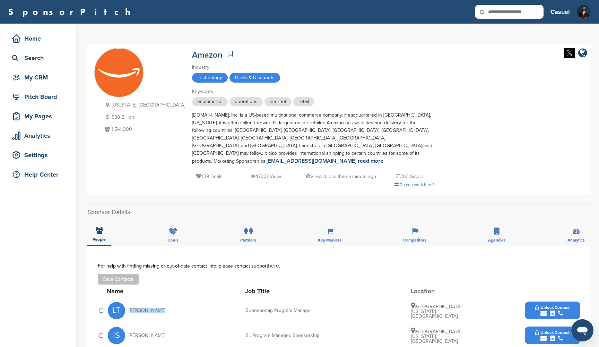
drag, startPoint x: 154, startPoint y: 295, endPoint x: 127, endPoint y: 295, distance: 27.0
click at [127, 302] on div "LT Lisa Tierney" at bounding box center [146, 310] width 76 height 17
copy span "[PERSON_NAME]"
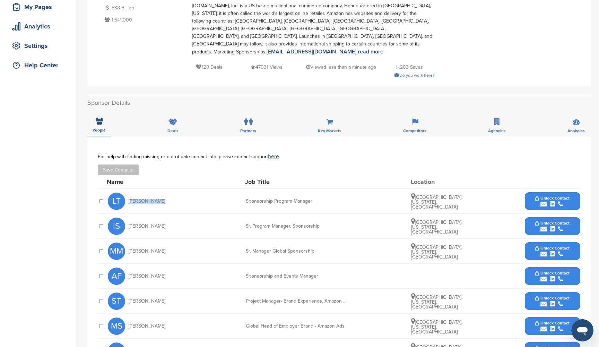
scroll to position [119, 0]
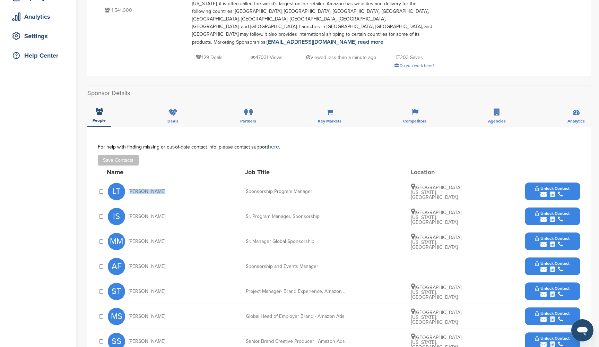
click at [554, 186] on span "Unlock Contact" at bounding box center [552, 188] width 34 height 5
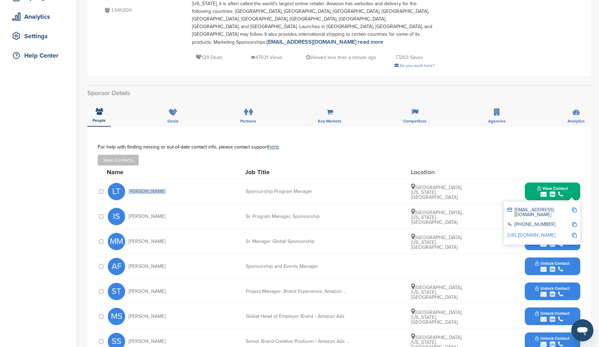
click at [575, 207] on img at bounding box center [574, 209] width 5 height 5
copy span "[PERSON_NAME]"
click at [488, 204] on div "IS Irene Salo Sr. Program Manager, Sponsorship Portland, Oregon, United States …" at bounding box center [344, 216] width 472 height 25
click at [585, 191] on div "**********" at bounding box center [338, 288] width 503 height 324
click at [567, 186] on span "View Contact" at bounding box center [552, 188] width 30 height 5
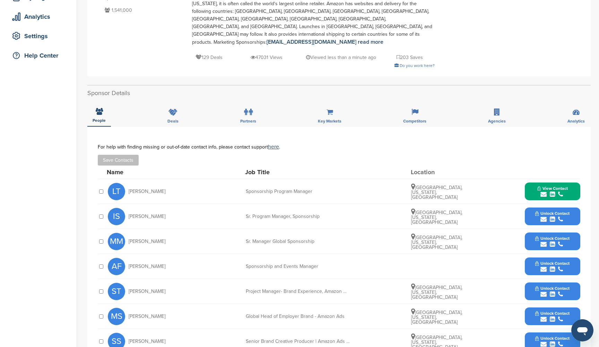
click at [564, 211] on span "Unlock Contact" at bounding box center [552, 213] width 34 height 5
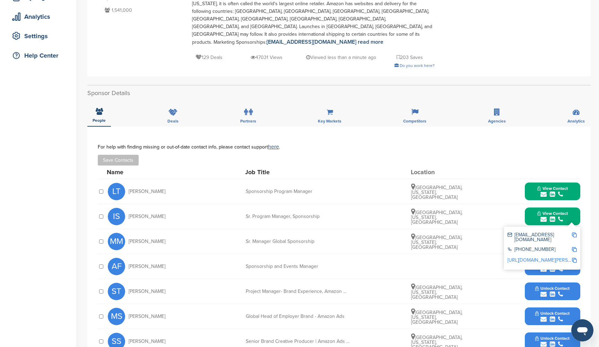
click at [574, 232] on img at bounding box center [574, 234] width 5 height 5
drag, startPoint x: 138, startPoint y: 202, endPoint x: 126, endPoint y: 201, distance: 11.5
click at [126, 208] on div "IS Irene Salo" at bounding box center [146, 216] width 76 height 17
copy span "Irene"
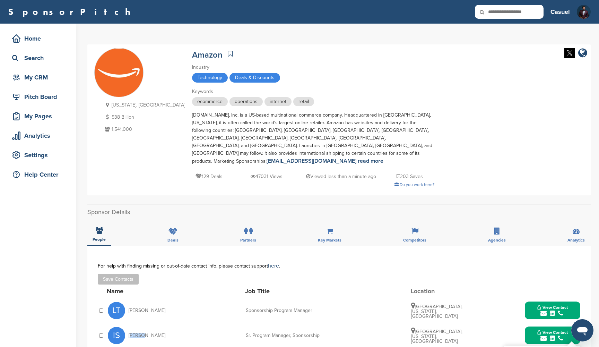
scroll to position [0, 0]
click at [44, 80] on div "My CRM" at bounding box center [39, 77] width 59 height 12
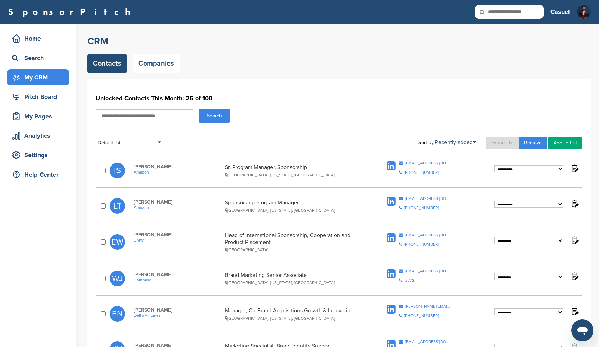
select select "**********"
click at [50, 77] on div "My CRM" at bounding box center [39, 77] width 59 height 12
